Goal: Browse casually

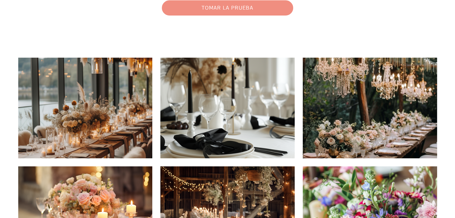
scroll to position [108, 0]
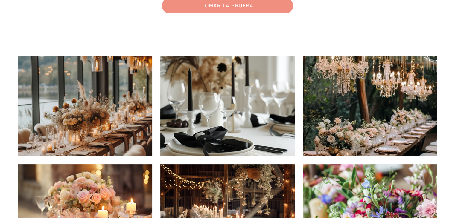
click at [362, 123] on img at bounding box center [370, 106] width 134 height 101
click at [360, 128] on img at bounding box center [370, 106] width 134 height 101
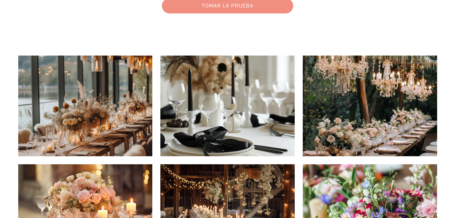
click at [350, 112] on img at bounding box center [370, 106] width 134 height 101
click at [362, 108] on img at bounding box center [370, 106] width 134 height 101
click at [315, 109] on img at bounding box center [370, 106] width 134 height 101
click at [277, 119] on img at bounding box center [227, 106] width 134 height 101
click at [389, 124] on img at bounding box center [370, 106] width 134 height 101
